Goal: Information Seeking & Learning: Learn about a topic

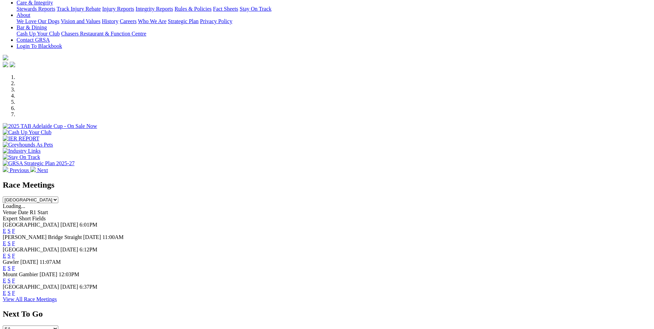
scroll to position [207, 0]
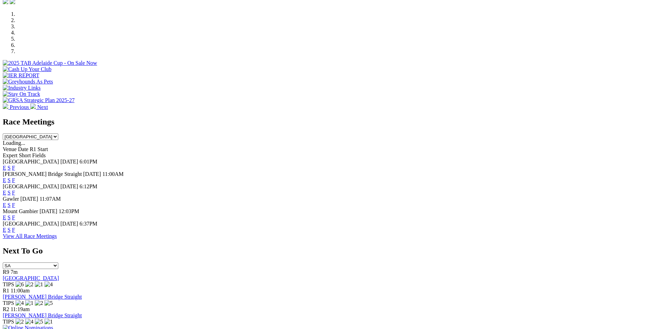
click at [15, 214] on link "F" at bounding box center [13, 217] width 3 height 6
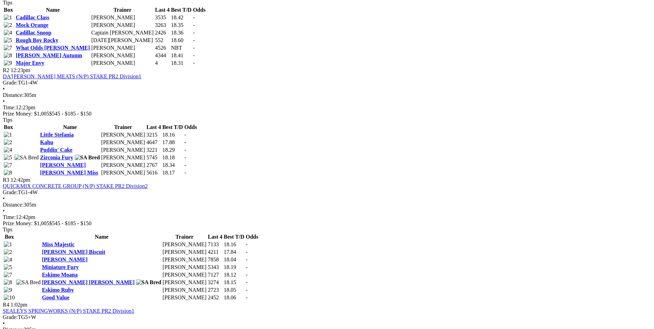
scroll to position [414, 0]
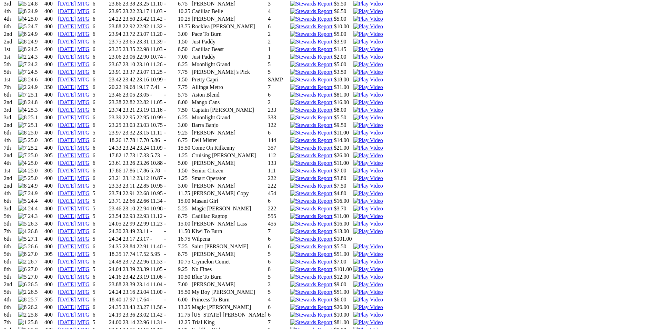
scroll to position [931, 0]
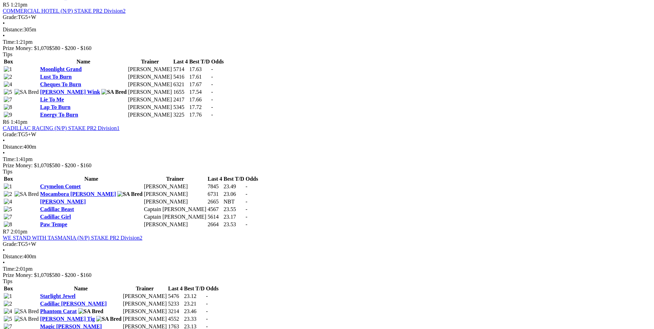
scroll to position [896, 0]
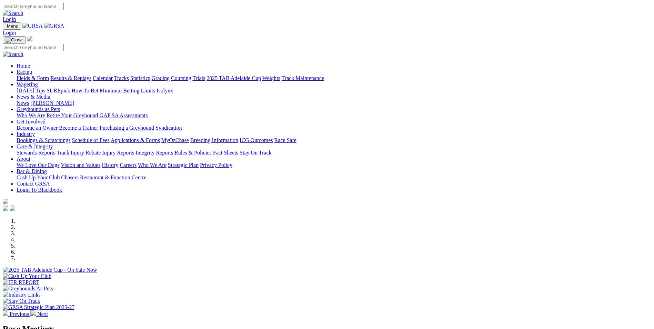
scroll to position [207, 0]
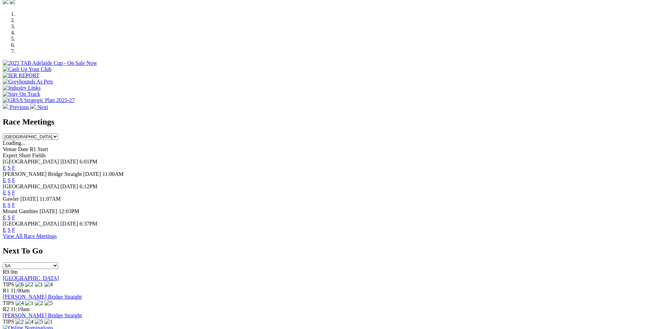
click at [53, 325] on img at bounding box center [28, 328] width 50 height 6
